Goal: Navigation & Orientation: Go to known website

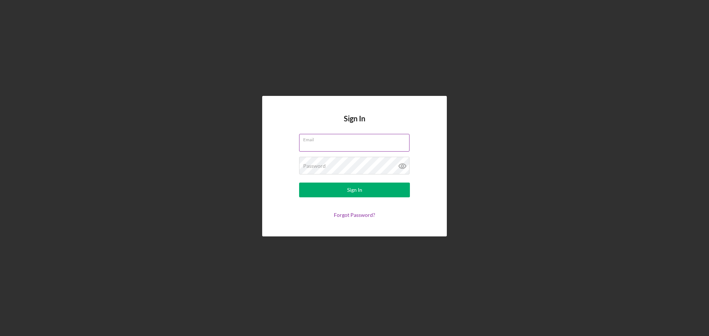
click at [343, 146] on input "Email" at bounding box center [354, 143] width 110 height 18
type input "[EMAIL_ADDRESS][DOMAIN_NAME]"
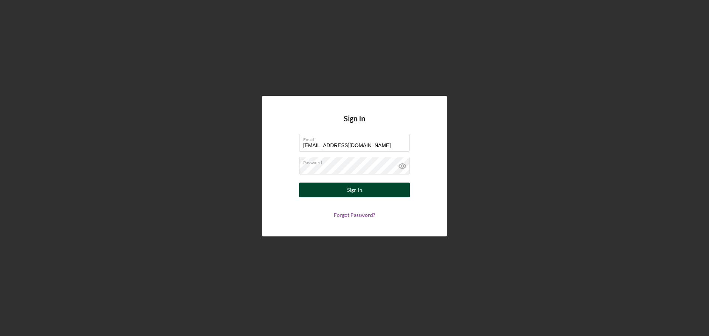
click at [350, 189] on div "Sign In" at bounding box center [354, 190] width 15 height 15
